Goal: Information Seeking & Learning: Learn about a topic

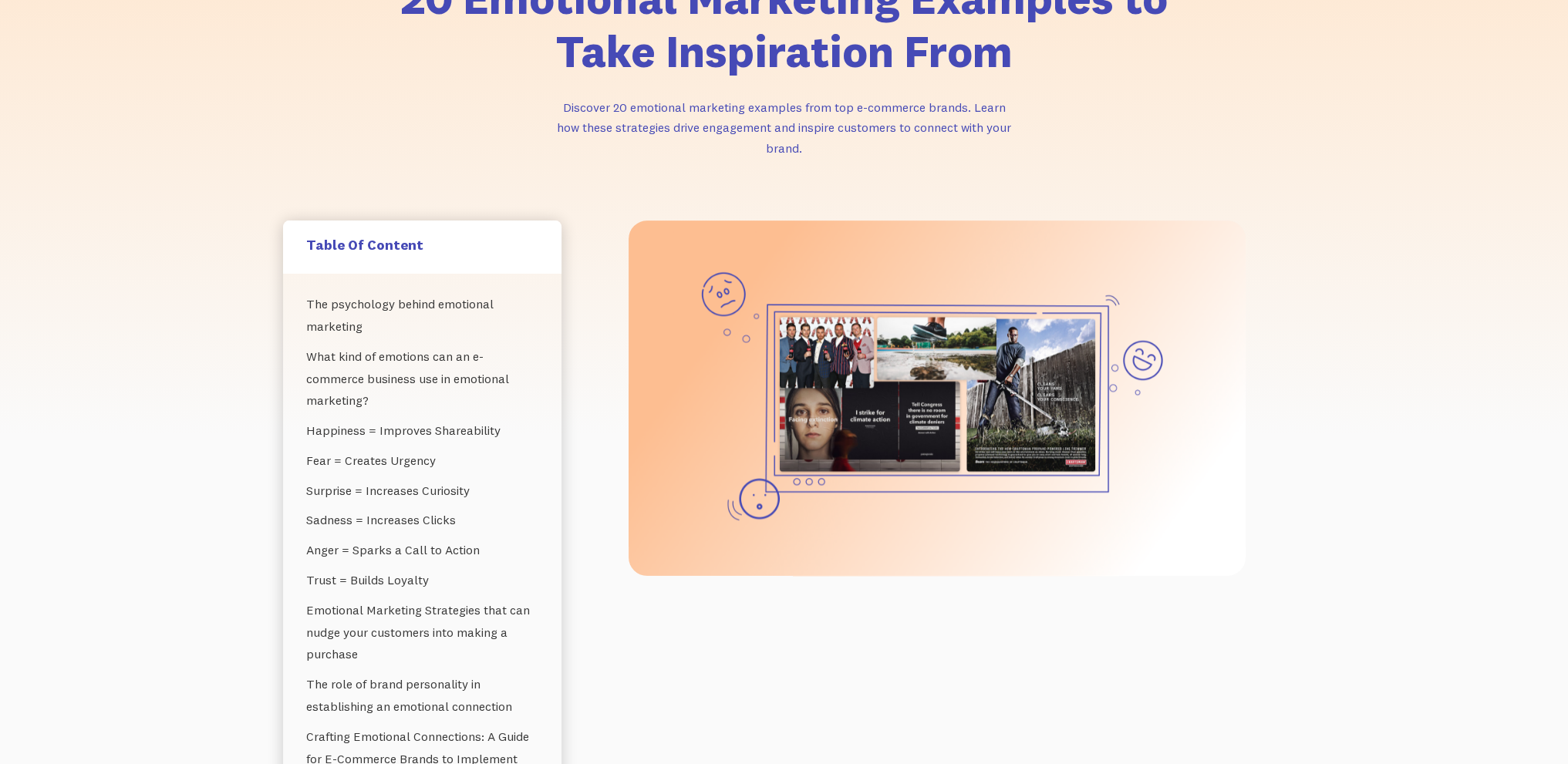
scroll to position [232, 0]
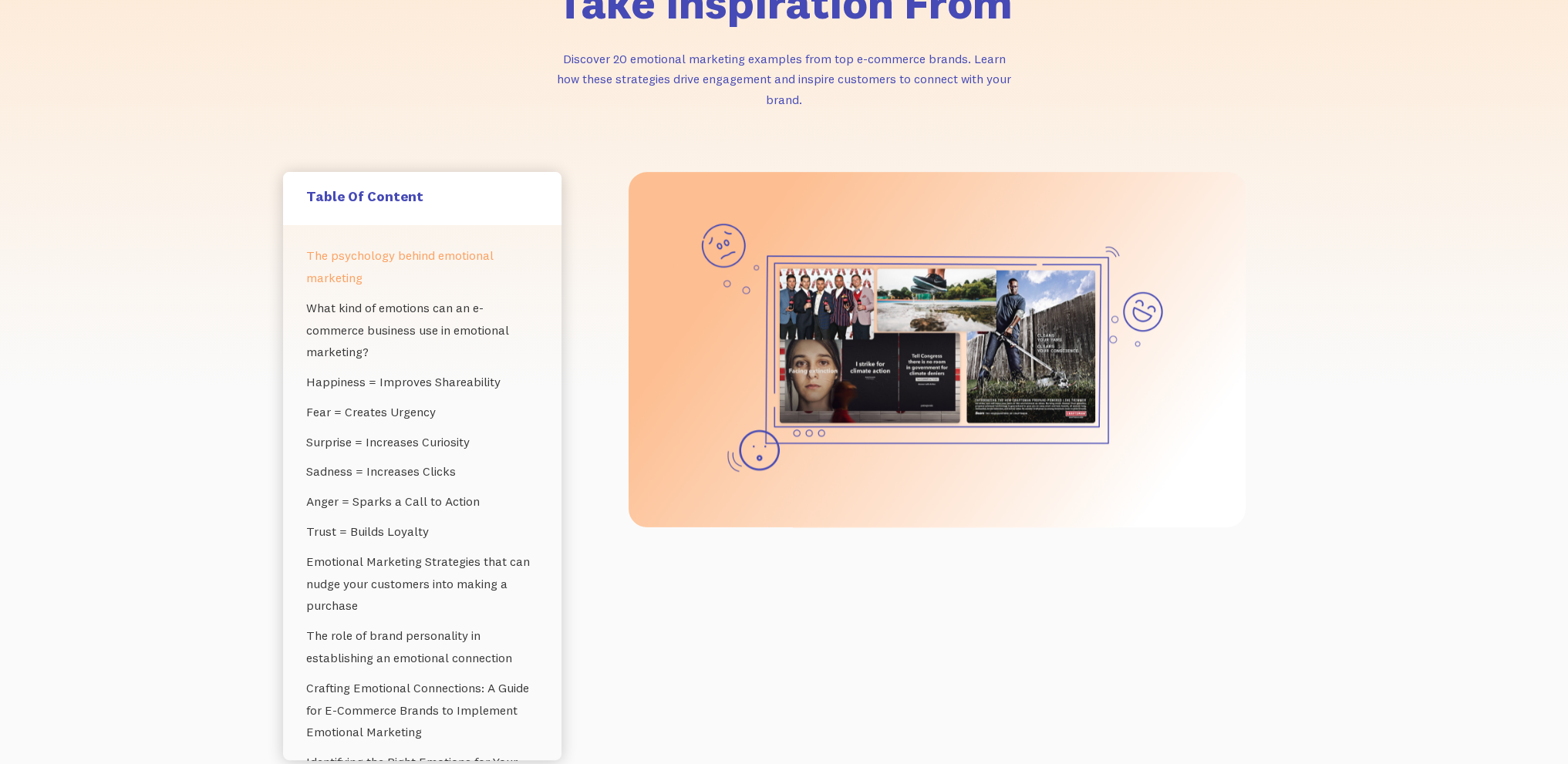
click at [355, 258] on link "The psychology behind emotional marketing" at bounding box center [422, 267] width 232 height 53
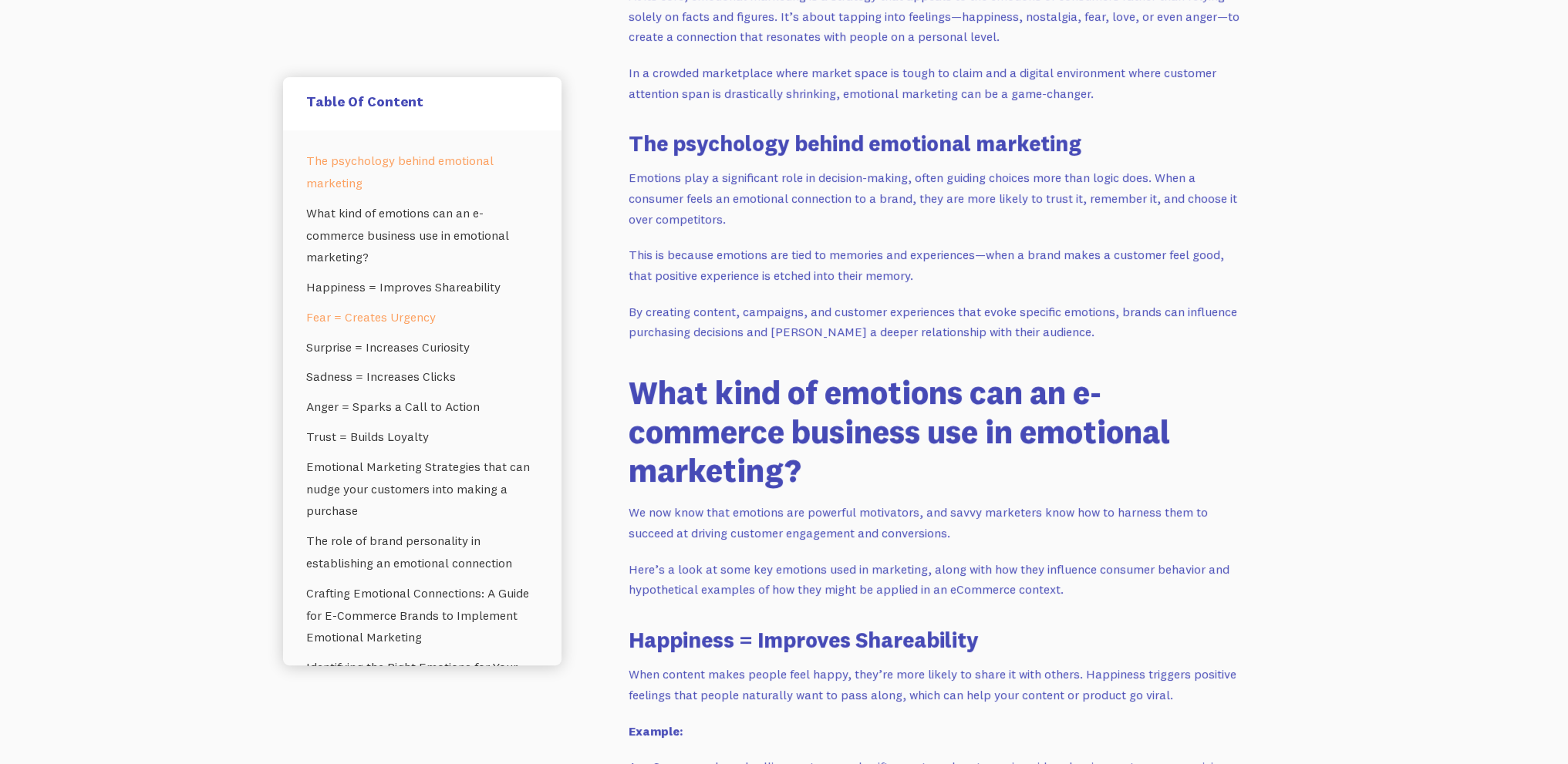
click at [363, 326] on link "Fear = Creates Urgency" at bounding box center [422, 317] width 232 height 30
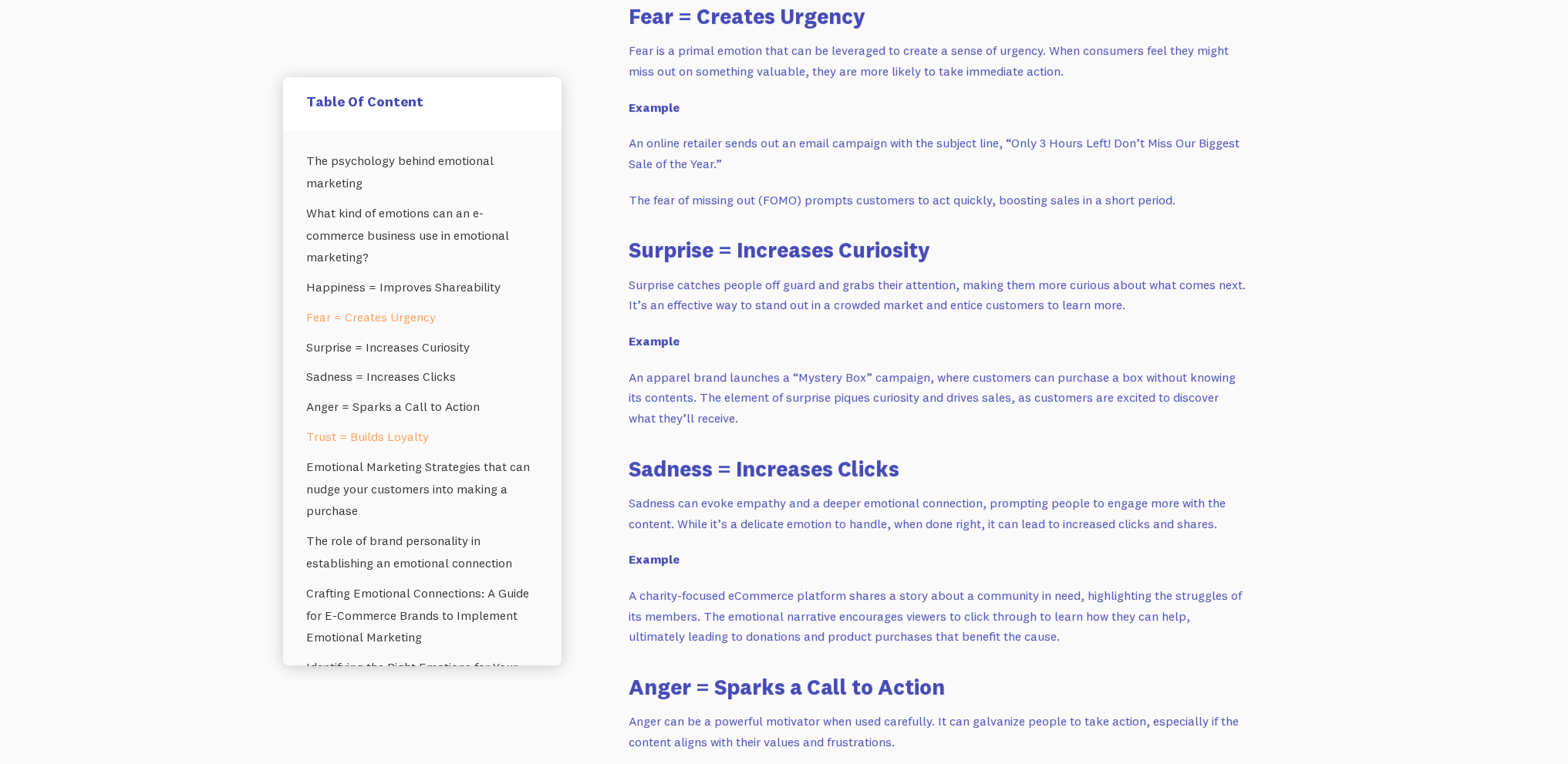
click at [364, 440] on link "Trust = Builds Loyalty" at bounding box center [422, 437] width 232 height 30
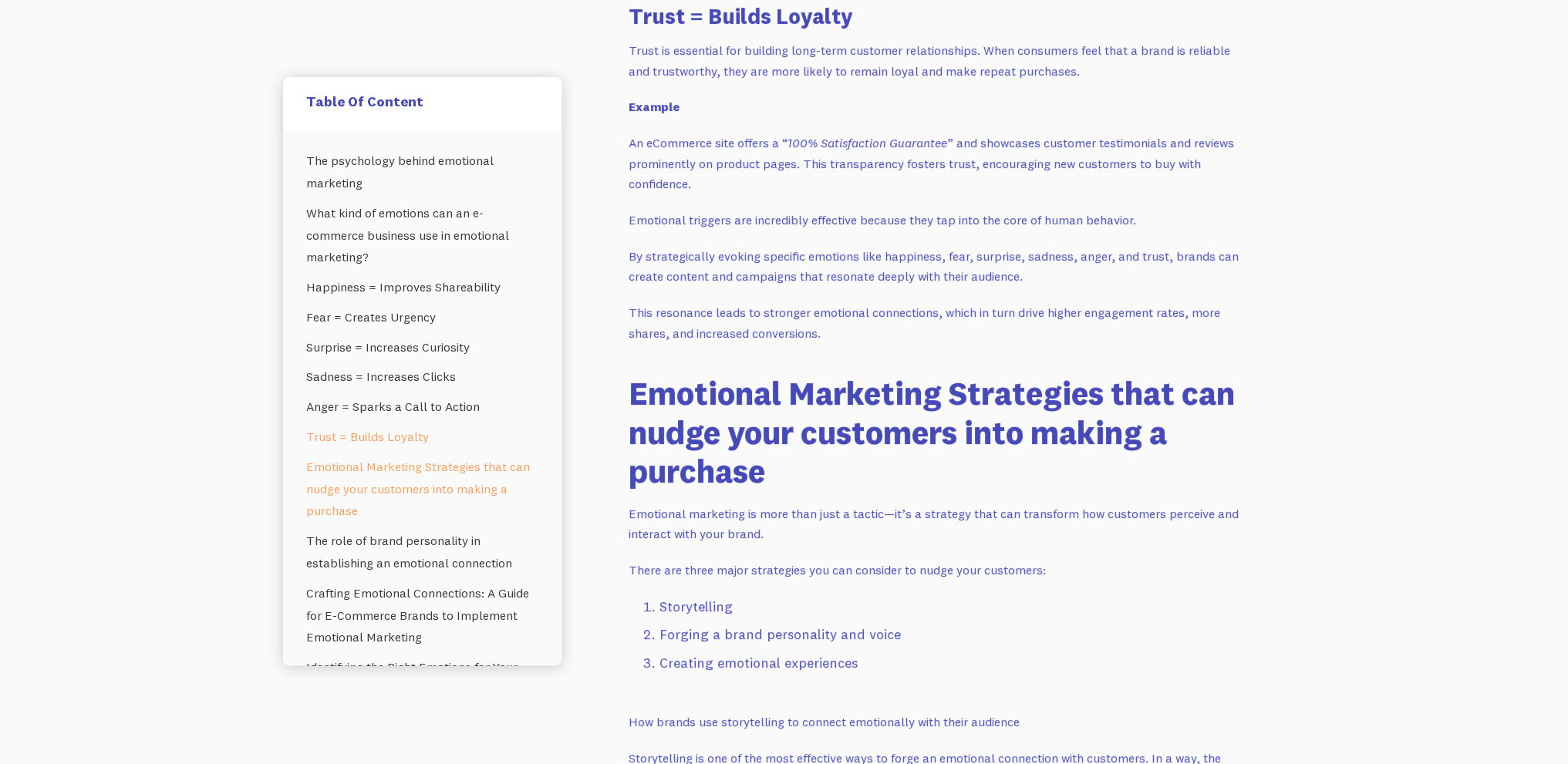
click at [376, 486] on link "Emotional Marketing Strategies that can nudge your customers into making a purc…" at bounding box center [422, 489] width 232 height 74
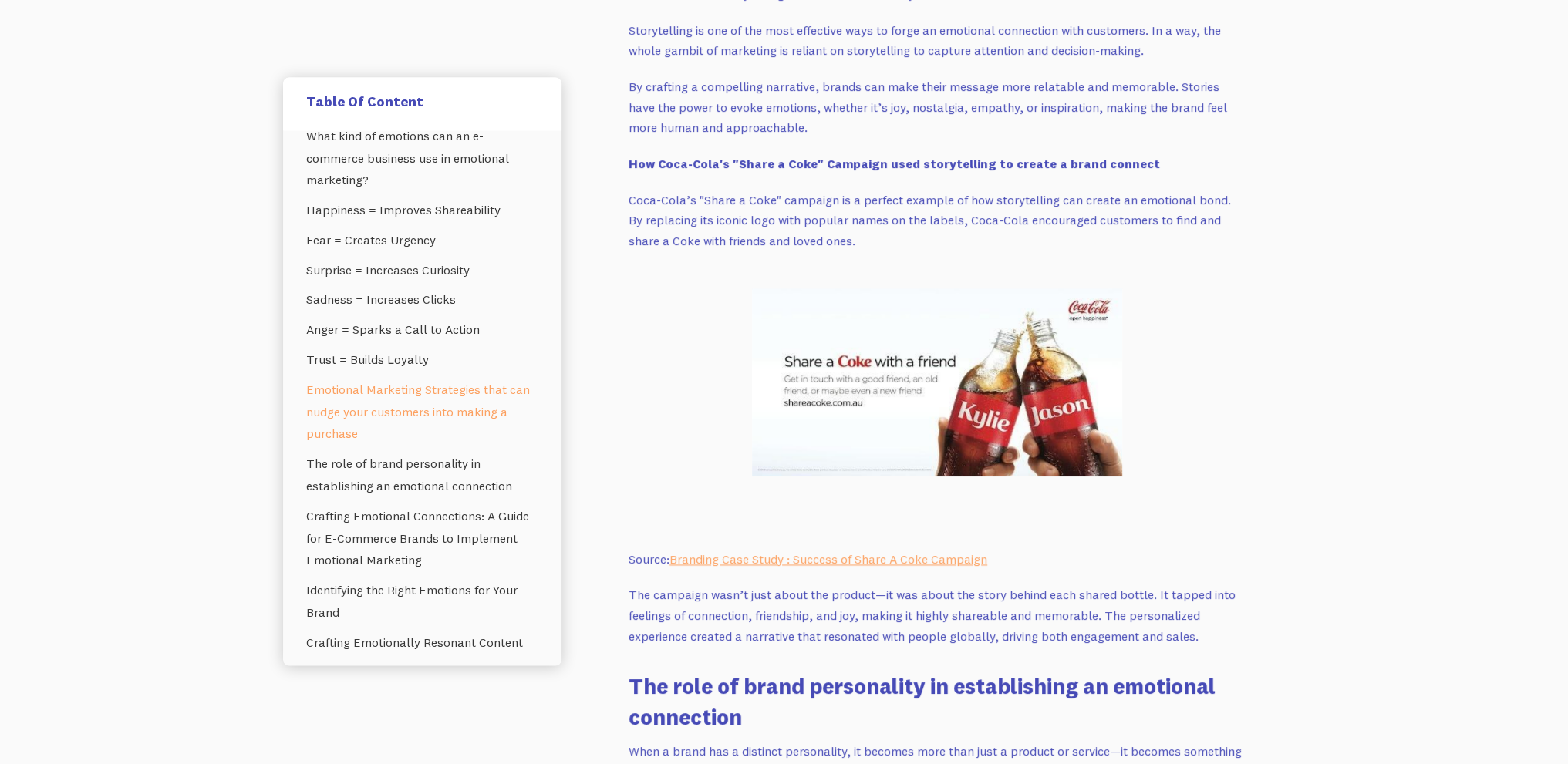
scroll to position [3464, 0]
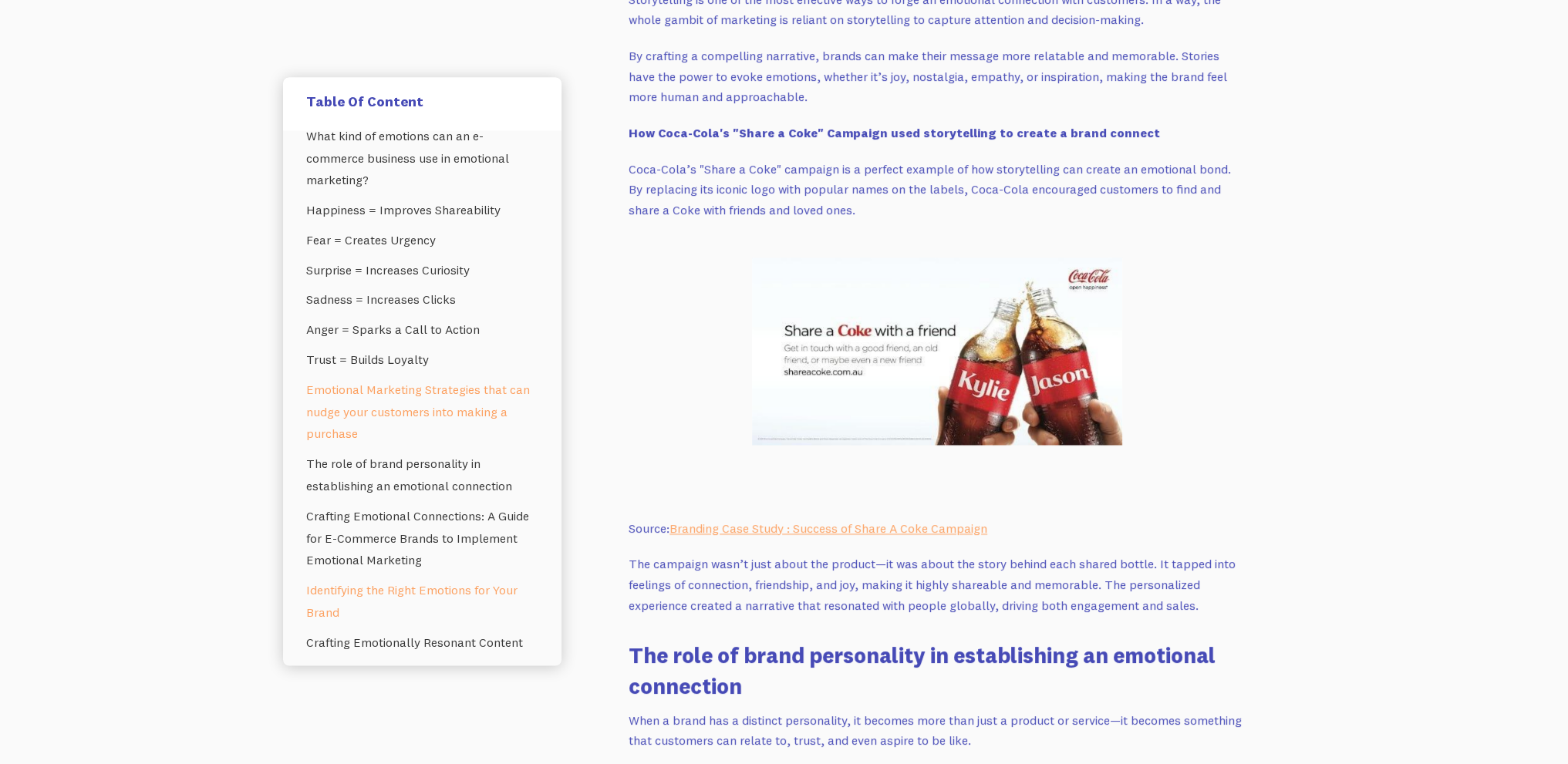
click at [449, 592] on link "Identifying the Right Emotions for Your Brand" at bounding box center [422, 602] width 232 height 53
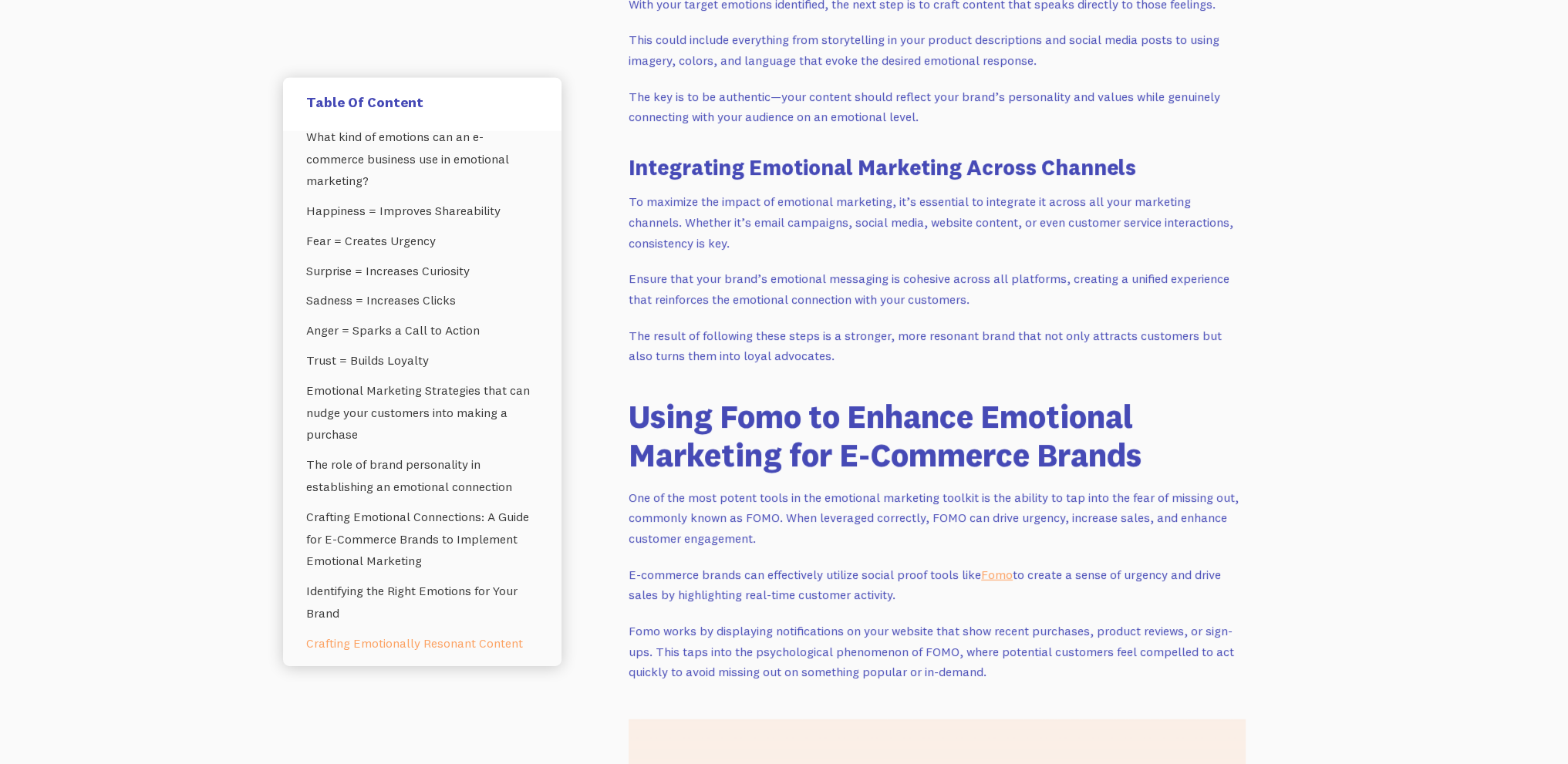
scroll to position [6351, 0]
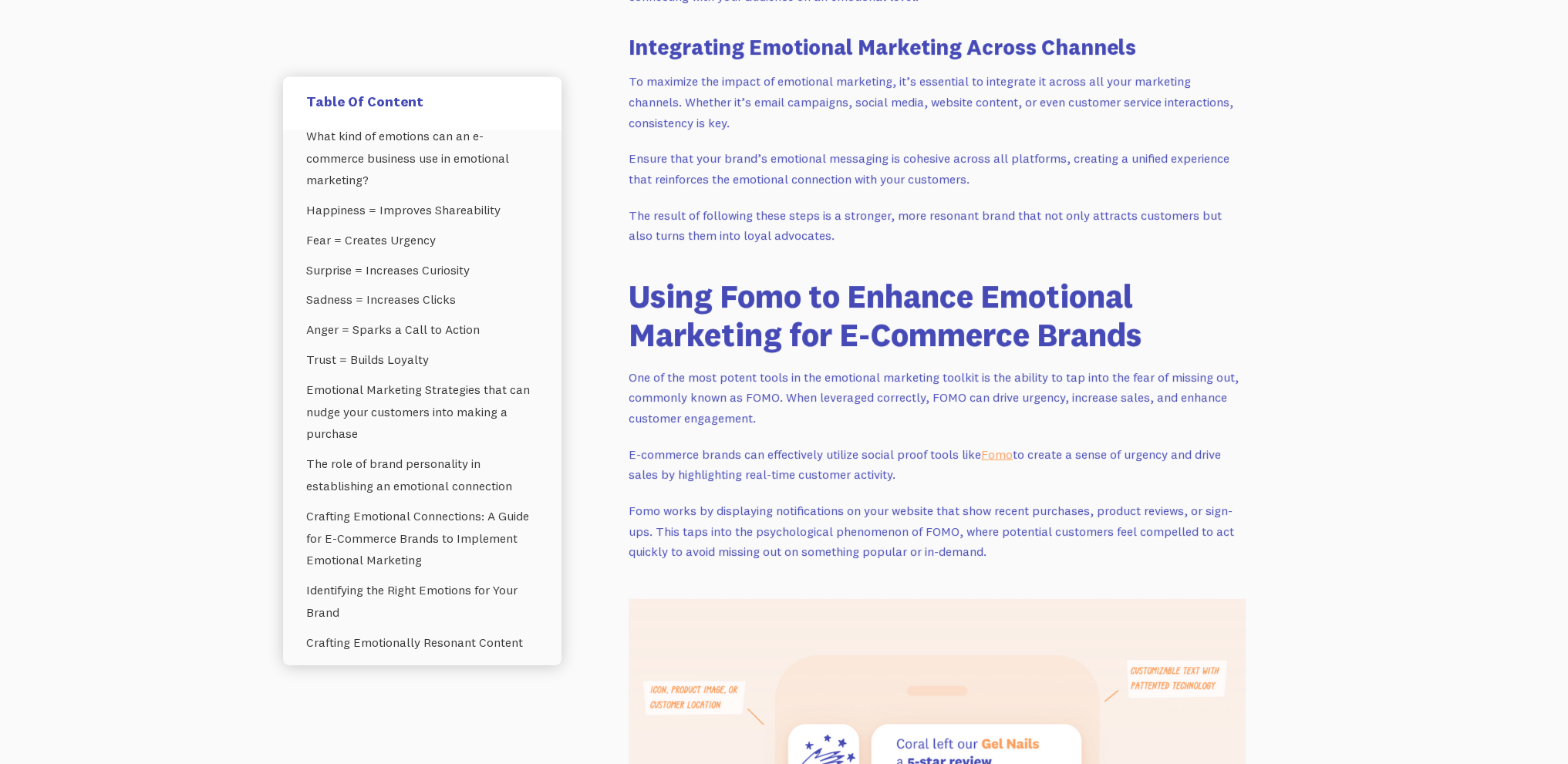
drag, startPoint x: 824, startPoint y: 463, endPoint x: 833, endPoint y: 463, distance: 9.0
